Goal: Task Accomplishment & Management: Complete application form

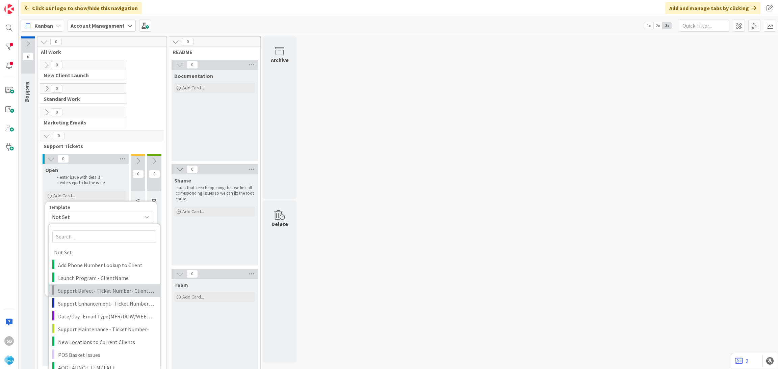
click at [93, 296] on link "Support Defect- Ticket Number- Client Name- Product Name" at bounding box center [104, 290] width 111 height 13
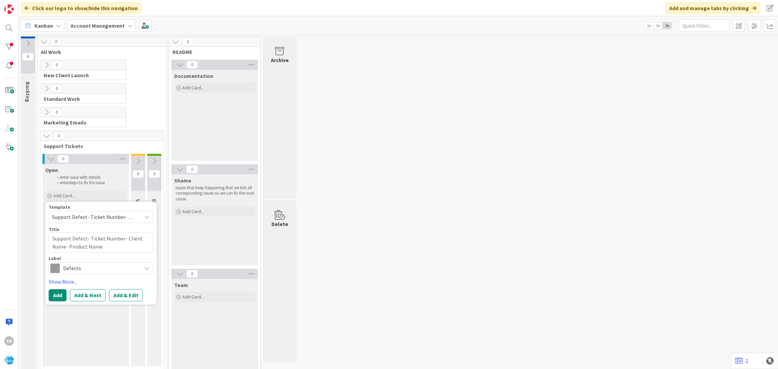
click at [110, 223] on span "Support Defect- Ticket Number- Client Name- Product Name" at bounding box center [101, 217] width 105 height 12
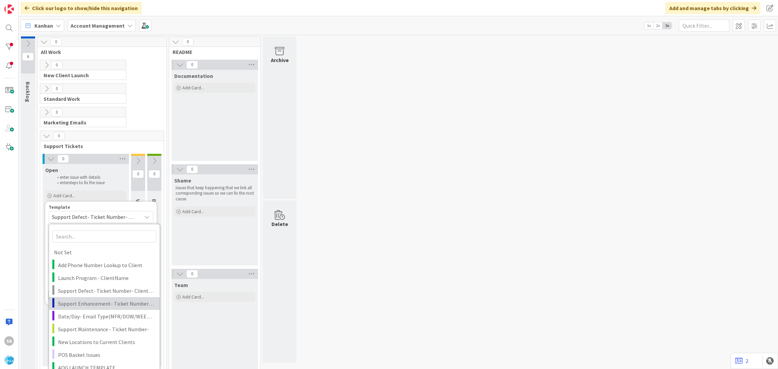
click at [104, 304] on span "Support Enhancement- Ticket Number- Client Name- Product Name" at bounding box center [106, 303] width 97 height 9
type textarea "x"
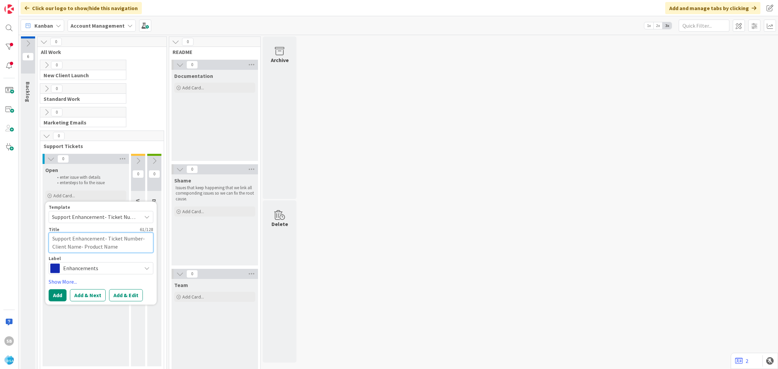
drag, startPoint x: 106, startPoint y: 240, endPoint x: 139, endPoint y: 249, distance: 34.5
click at [139, 249] on textarea "Support Enhancement- Ticket Number- Client Name- Product Name" at bounding box center [101, 243] width 105 height 20
type textarea "Support Enhancement-"
type textarea "x"
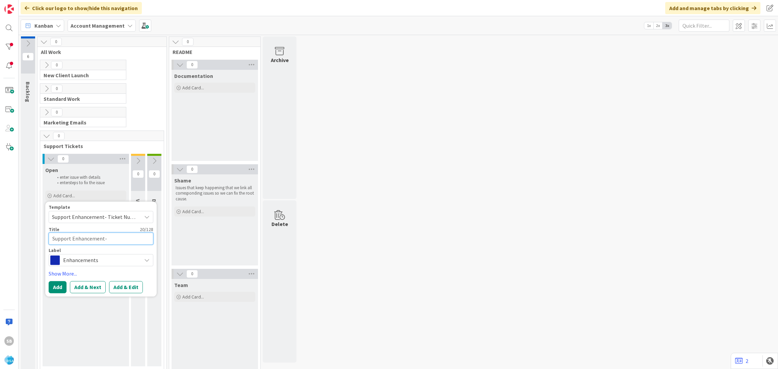
paste textarea "318269"
type textarea "Support Enhancement-318269"
type textarea "x"
type textarea "Support Enhancement-318269"
type textarea "x"
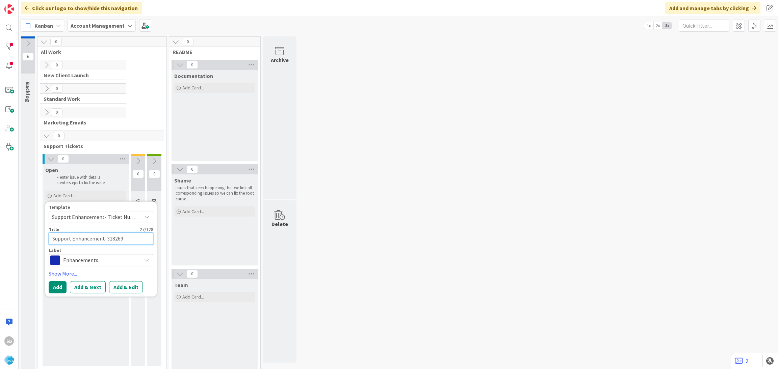
type textarea "Support Enhancement-318269 -"
type textarea "x"
type textarea "Support Enhancement-318269 -"
type textarea "x"
paste textarea "[PERSON_NAME]"
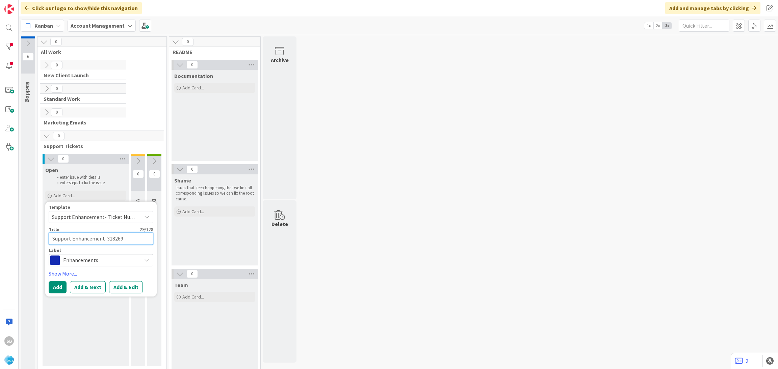
type textarea "Support Enhancement-318269 - [PERSON_NAME]"
type textarea "x"
type textarea "Support Enhancement-318269 - [PERSON_NAME]"
type textarea "x"
type textarea "Support Enhancement-318269 - [PERSON_NAME] -"
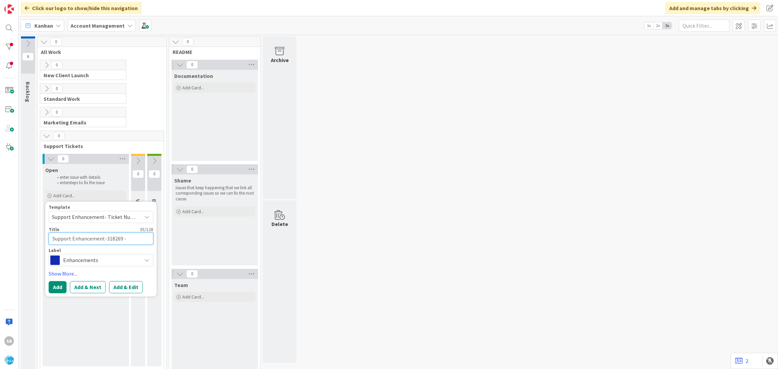
type textarea "x"
type textarea "Support Enhancement-318269 - [PERSON_NAME] -"
type textarea "x"
paste textarea "Almichs Launch & Instore Signage Creative"
type textarea "Support Enhancement-318269 - [PERSON_NAME] - Almichs Launch & Instore Signage C…"
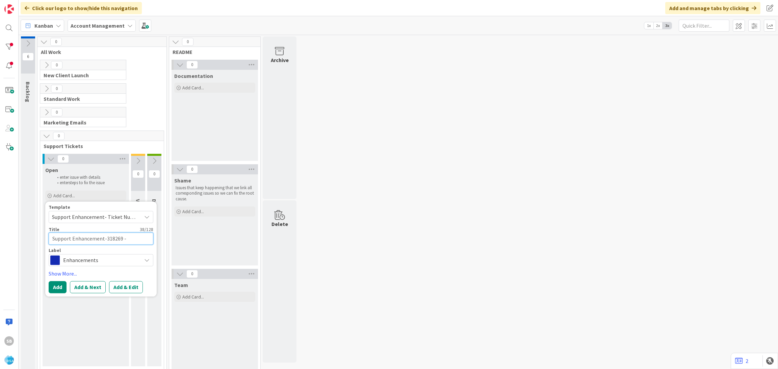
type textarea "x"
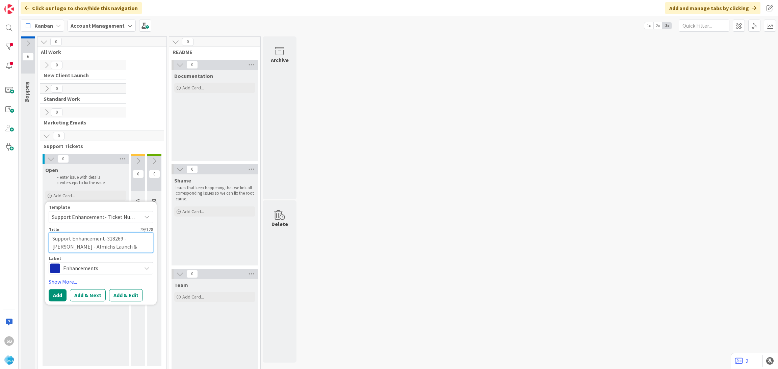
type textarea "Support Enhancement-318269 - [PERSON_NAME] - Almichs Launch & Instore Signage C…"
type textarea "x"
type textarea "Support Enhancement-318269 - [PERSON_NAME] - Almichs Launch & Instore Signage C…"
type textarea "x"
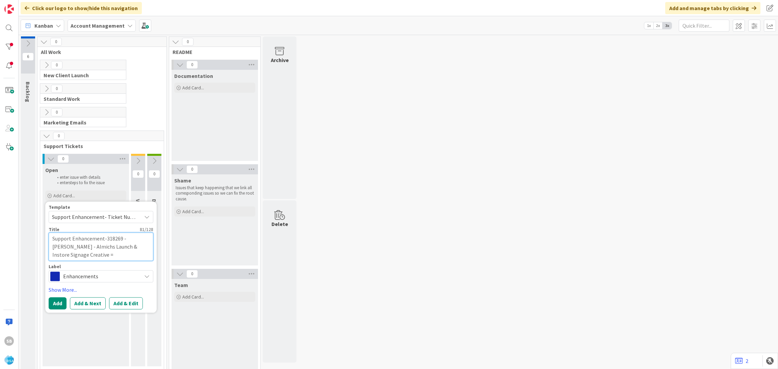
type textarea "Support Enhancement-318269 - [PERSON_NAME] - Almichs Launch & Instore Signage C…"
type textarea "x"
type textarea "Support Enhancement-318269 - [PERSON_NAME] - Almichs Launch & Instore Signage C…"
type textarea "x"
type textarea "Support Enhancement-318269 - [PERSON_NAME] - Almichs Launch & Instore Signage C…"
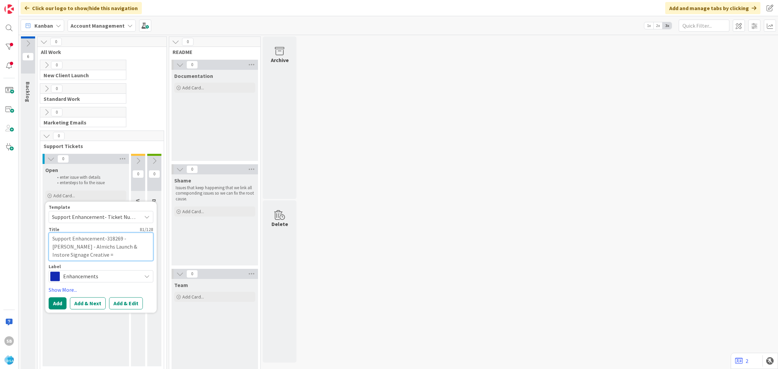
type textarea "x"
type textarea "Support Enhancement-318269 - [PERSON_NAME] - Almichs Launch & Instore Signage C…"
type textarea "x"
type textarea "Support Enhancement-318269 - [PERSON_NAME] - Almichs Launch & Instore Signage C…"
type textarea "x"
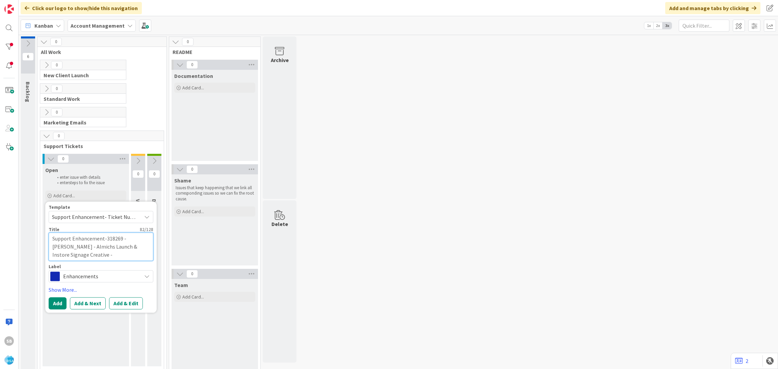
type textarea "Support Enhancement-318269 - [PERSON_NAME] - Almichs Launch & Instore Signage C…"
type textarea "x"
type textarea "Support Enhancement-318269 - [PERSON_NAME] - Almichs Launch & Instore Signage C…"
type textarea "x"
type textarea "Support Enhancement-318269 - [PERSON_NAME] - Almichs Launch & Instore Signage C…"
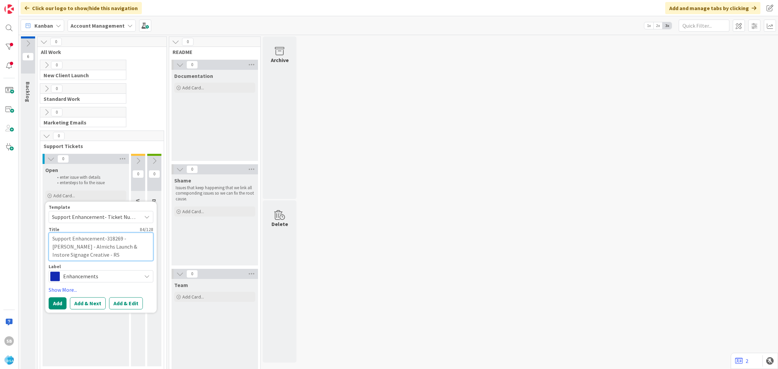
type textarea "x"
type textarea "Support Enhancement-318269 - [PERSON_NAME] - Almichs Launch & Instore Signage C…"
click at [123, 300] on button "Add & Edit" at bounding box center [126, 303] width 34 height 12
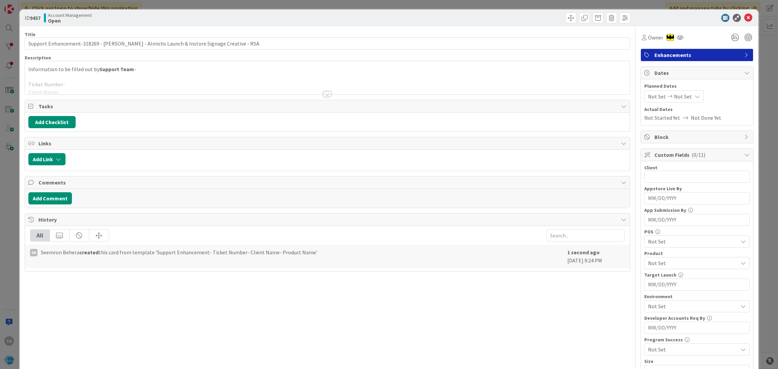
click at [120, 83] on div at bounding box center [327, 85] width 605 height 17
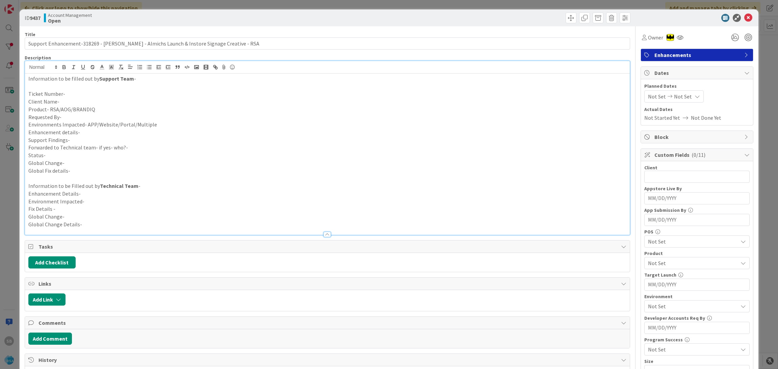
click at [92, 91] on p "Ticket Number-" at bounding box center [327, 94] width 598 height 8
click at [78, 97] on p "Ticket Number- 318269" at bounding box center [327, 94] width 598 height 8
click at [72, 101] on p "Client Name-" at bounding box center [327, 102] width 598 height 8
click at [96, 112] on p "Product- RSA/AOG/BRANDIQ" at bounding box center [327, 110] width 598 height 8
click at [91, 114] on p "Requested By-" at bounding box center [327, 117] width 598 height 8
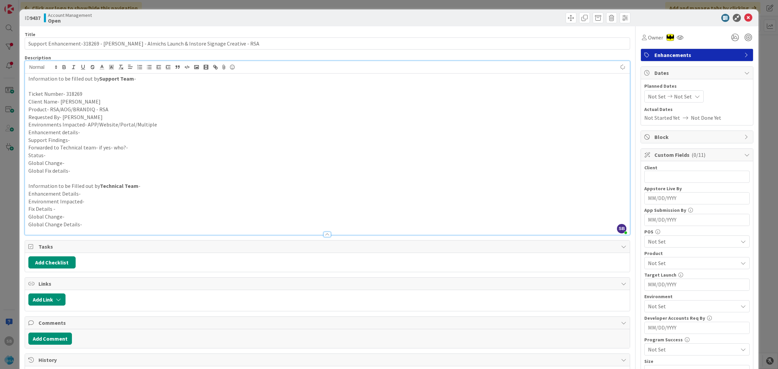
click at [161, 126] on p "Environments Impacted- APP/Website/Portal/Multiple" at bounding box center [327, 125] width 598 height 8
click at [88, 132] on p "Enhancement details-" at bounding box center [327, 133] width 598 height 8
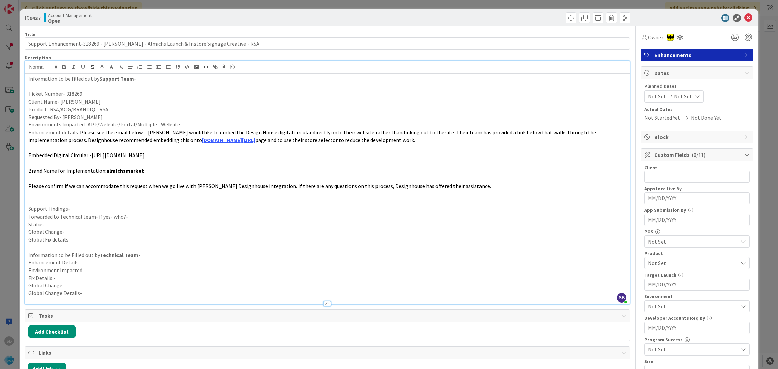
click at [83, 211] on p "Support Findings-" at bounding box center [327, 209] width 598 height 8
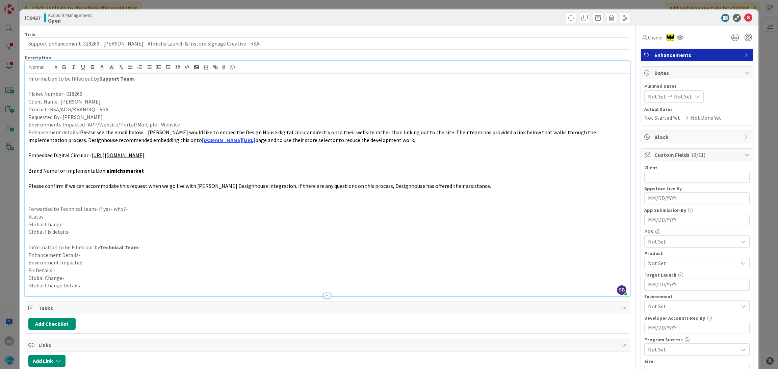
click at [139, 211] on p "Forwarded to Technical team- if yes- who?-" at bounding box center [327, 209] width 598 height 8
click at [128, 212] on p "Forwarded to Technical team- if yes- who?- [PERSON_NAME]/Angel/[PERSON_NAME]" at bounding box center [327, 209] width 598 height 8
click at [121, 214] on p "Status-" at bounding box center [327, 217] width 598 height 8
click at [648, 98] on span "Not Set" at bounding box center [657, 96] width 18 height 8
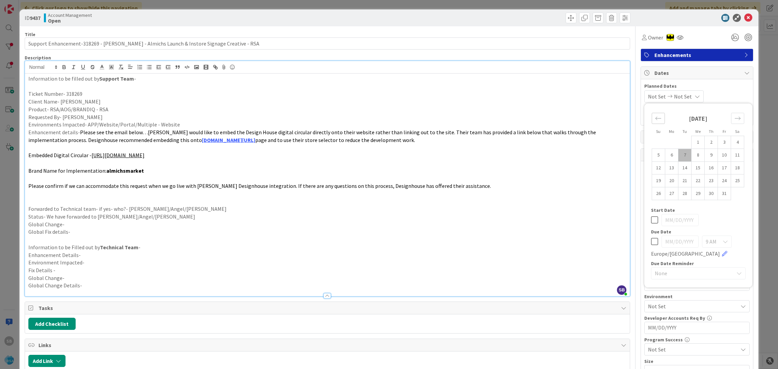
click at [651, 120] on div "Move backward to switch to the previous month." at bounding box center [657, 118] width 13 height 11
click at [666, 193] on td "29" at bounding box center [671, 193] width 13 height 13
type input "[DATE]"
click at [731, 115] on div "Move forward to switch to the next month." at bounding box center [737, 118] width 13 height 11
click at [679, 154] on td "7" at bounding box center [684, 155] width 13 height 13
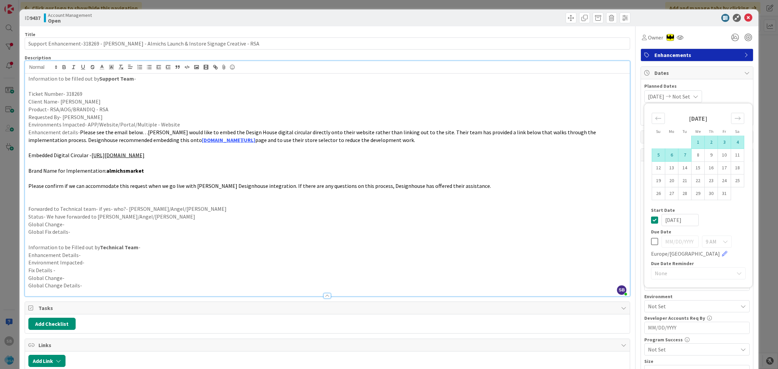
type input "[DATE]"
click at [720, 157] on td "10" at bounding box center [724, 155] width 13 height 13
type input "[DATE]"
click at [718, 95] on div "[DATE] Not Set Su Mo Tu We Th Fr Sa [DATE] 1 2 3 4 5 6 7 8 9 10 11 12 13 14 15 …" at bounding box center [696, 96] width 105 height 12
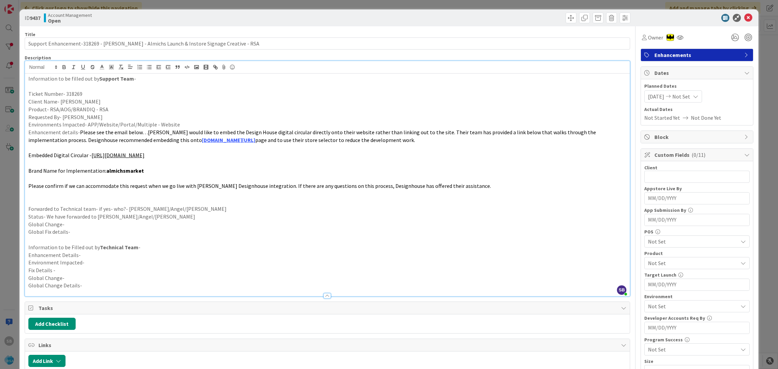
scroll to position [31, 0]
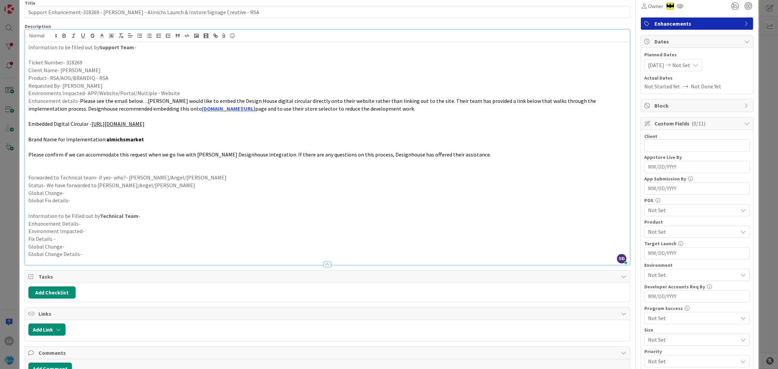
click at [659, 68] on span "[DATE]" at bounding box center [656, 65] width 16 height 8
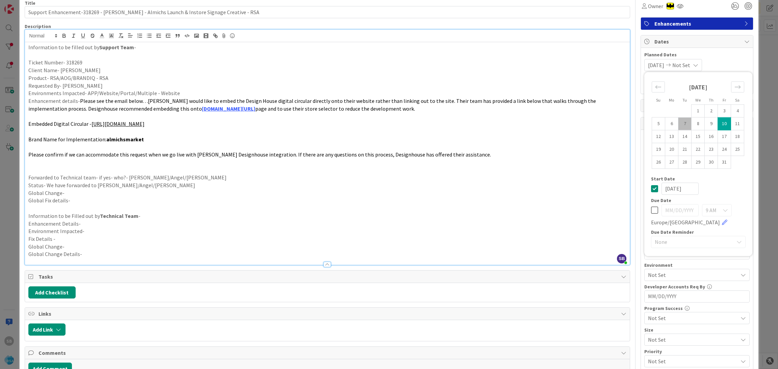
click at [647, 81] on div "[DATE] 1 2 3 4 5 6 7 8 9 10 11 12 13 14 15 16 17 18 19 20 21 22 23 24 25 26 27 …" at bounding box center [697, 121] width 101 height 93
click at [655, 86] on icon "Move backward to switch to the previous month." at bounding box center [658, 87] width 6 height 6
click at [666, 159] on td "29" at bounding box center [671, 162] width 13 height 13
type input "[DATE]"
click at [685, 63] on span "Not Set" at bounding box center [681, 65] width 18 height 8
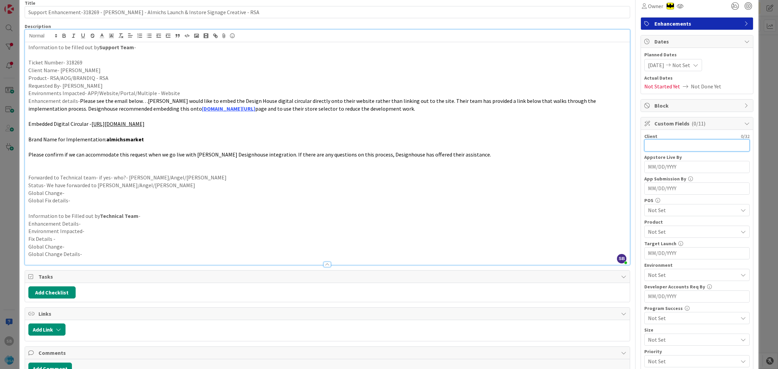
click at [672, 144] on input "text" at bounding box center [696, 145] width 105 height 12
type input "[PERSON_NAME]"
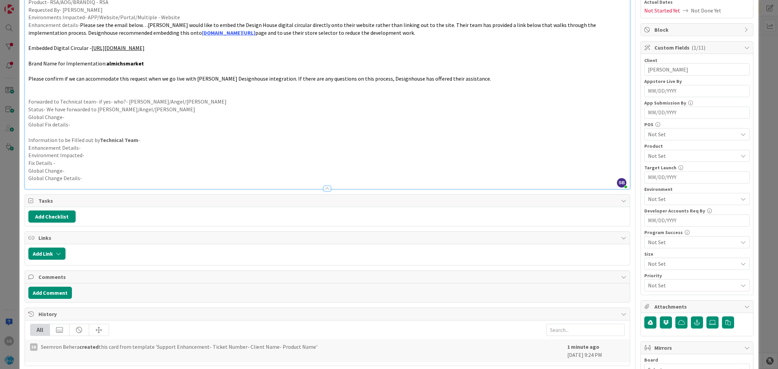
click at [660, 155] on span "Not Set" at bounding box center [693, 156] width 90 height 8
click at [661, 174] on link "RSA" at bounding box center [695, 172] width 107 height 12
click at [672, 152] on div "RSA" at bounding box center [696, 156] width 105 height 12
click at [665, 199] on span "Not Set" at bounding box center [693, 199] width 90 height 8
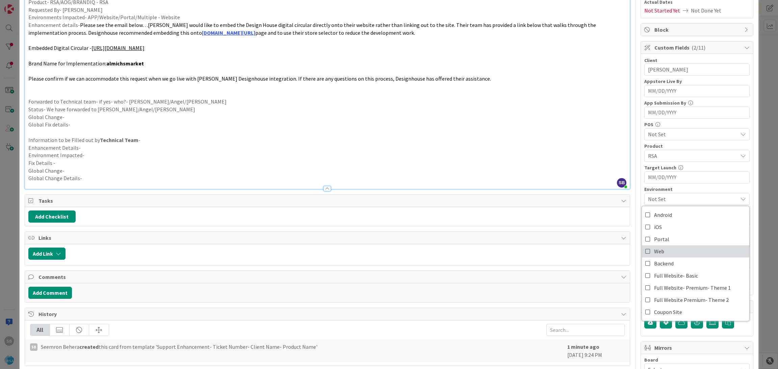
click at [664, 249] on link "Web" at bounding box center [695, 251] width 107 height 12
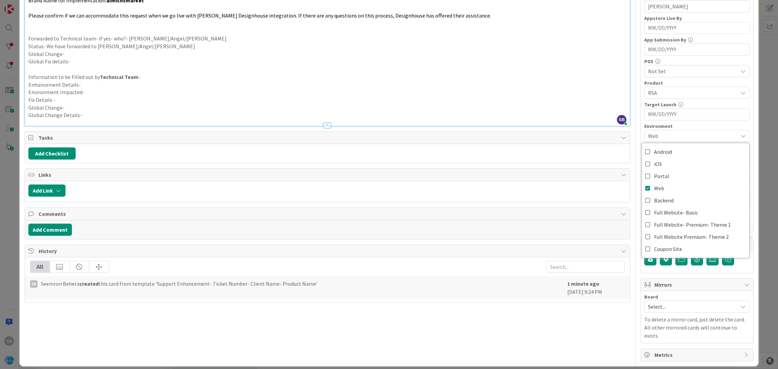
click at [663, 311] on span "Select..." at bounding box center [691, 306] width 86 height 9
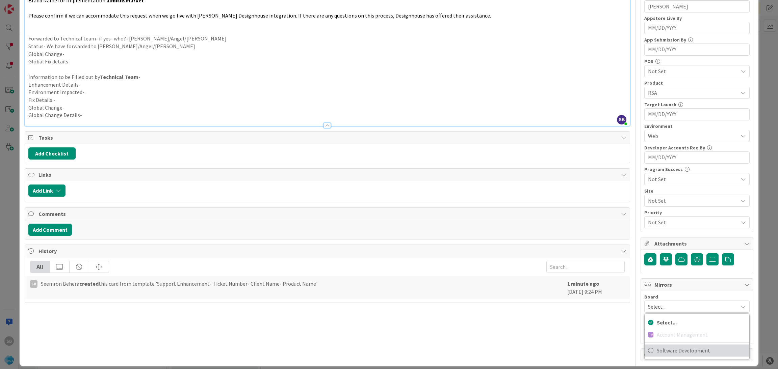
click at [661, 349] on span "Software Development" at bounding box center [700, 351] width 89 height 10
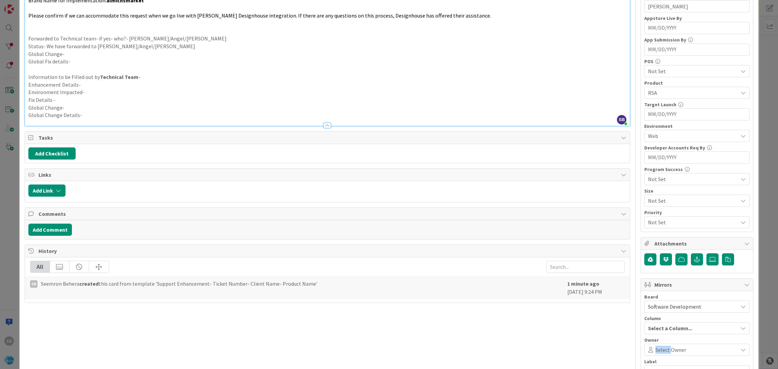
click at [661, 349] on span "Select Owner" at bounding box center [670, 350] width 31 height 8
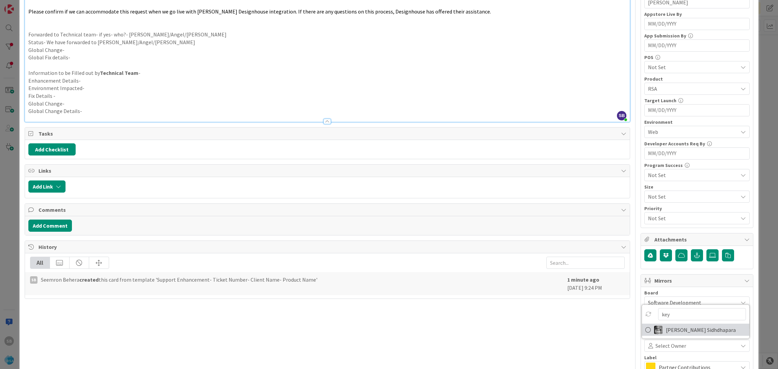
type input "key"
click at [666, 330] on span "[PERSON_NAME] Sidhdhapara" at bounding box center [701, 330] width 70 height 10
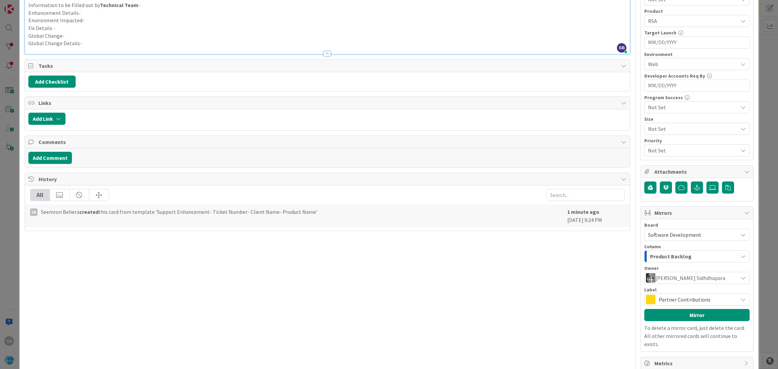
scroll to position [251, 0]
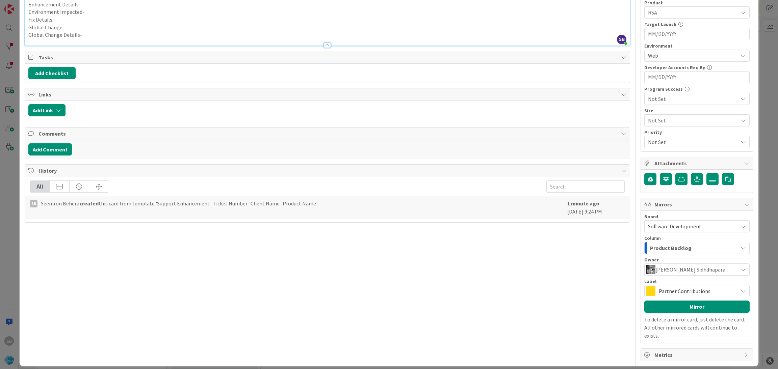
click at [694, 294] on span "Partner Contributions" at bounding box center [696, 291] width 76 height 9
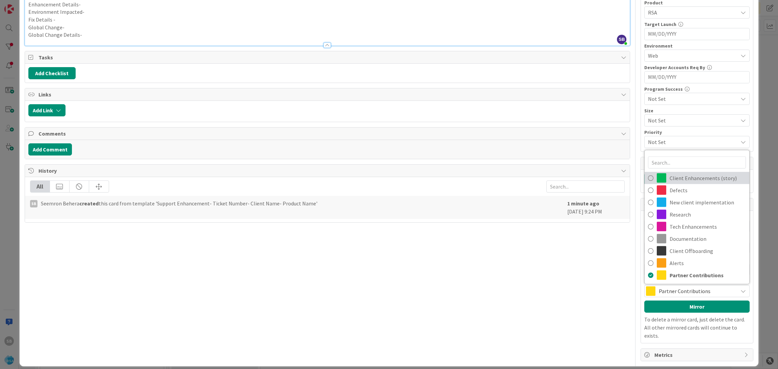
click at [687, 174] on span "Client Enhancements (story)" at bounding box center [707, 178] width 76 height 10
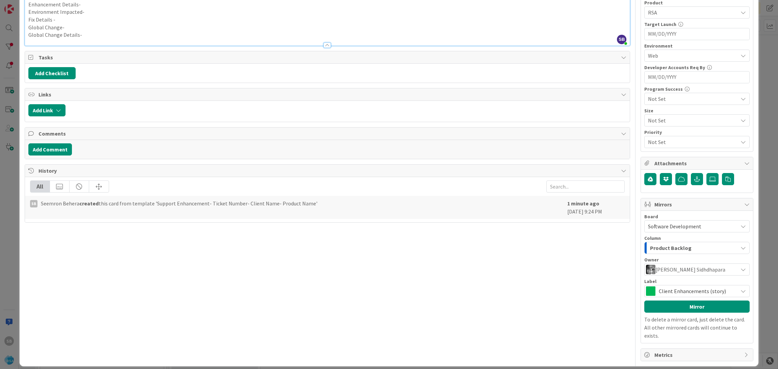
click at [685, 316] on div "Board Software Development Account Management Software Development Column Produ…" at bounding box center [696, 277] width 105 height 126
click at [692, 312] on button "Mirror" at bounding box center [696, 307] width 105 height 12
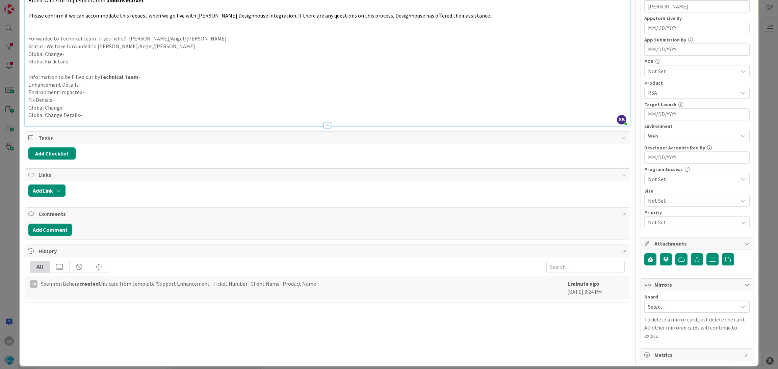
scroll to position [0, 0]
